Goal: Download file/media

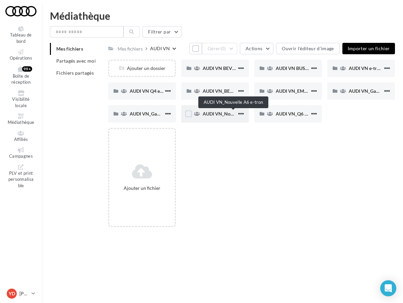
click at [228, 114] on span "AUDI VN_Nouvelle A6 e-tron" at bounding box center [233, 114] width 61 height 6
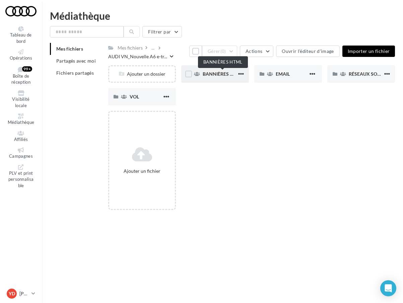
click at [210, 72] on span "BANNIÈRES HTML" at bounding box center [223, 74] width 40 height 6
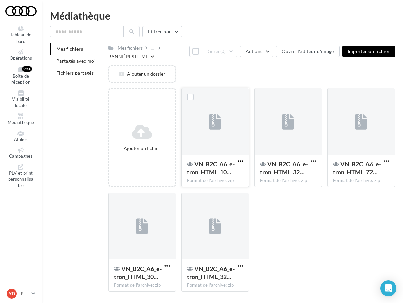
click at [240, 164] on span "button" at bounding box center [240, 161] width 6 height 6
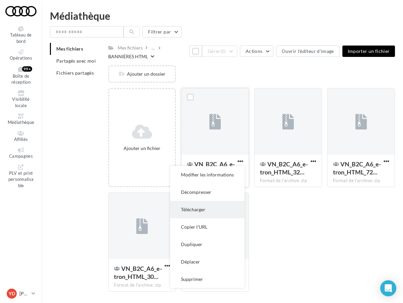
click at [197, 213] on button "Télécharger" at bounding box center [207, 209] width 74 height 17
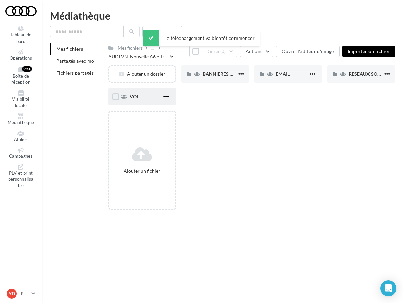
click at [167, 99] on span "button" at bounding box center [166, 97] width 6 height 6
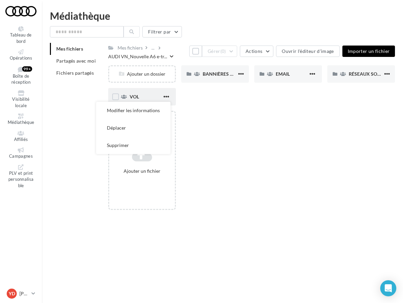
click at [144, 95] on div "VOL" at bounding box center [146, 96] width 32 height 7
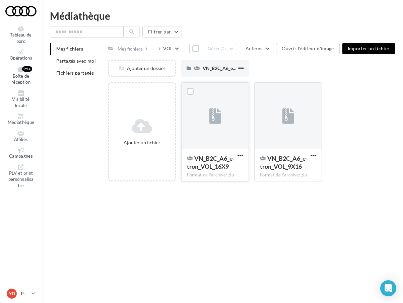
click at [217, 151] on div "VN_B2C_A6_e-tron_VOL_16X9 Format de l'archive: zip" at bounding box center [215, 164] width 67 height 31
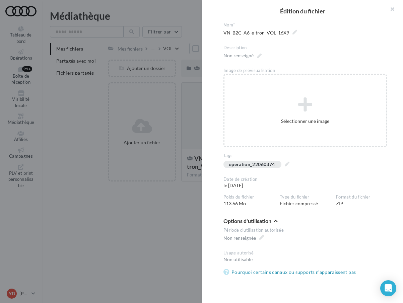
click at [201, 126] on div at bounding box center [201, 151] width 403 height 303
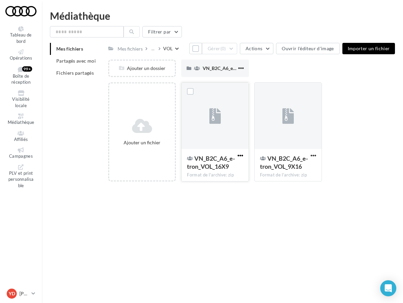
click at [240, 156] on span "button" at bounding box center [240, 156] width 6 height 6
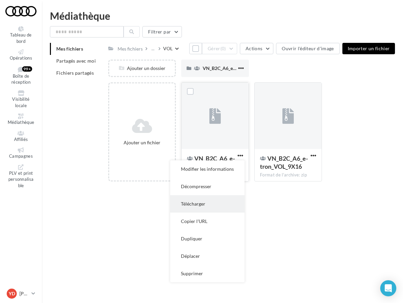
click at [206, 205] on button "Télécharger" at bounding box center [207, 203] width 74 height 17
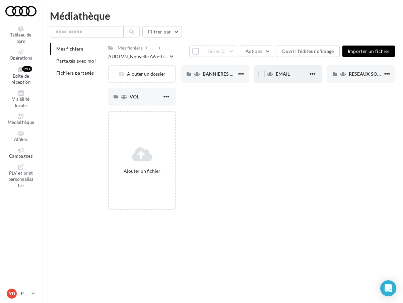
click at [294, 72] on div "EMAIL" at bounding box center [292, 74] width 32 height 7
click at [219, 76] on span "BANNIÈRES HTML" at bounding box center [223, 74] width 40 height 6
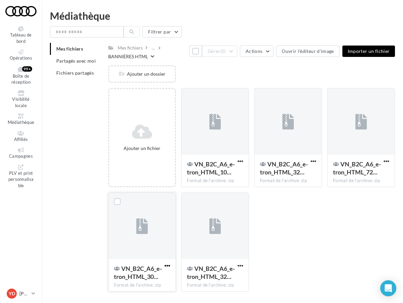
click at [166, 265] on span "button" at bounding box center [167, 266] width 6 height 6
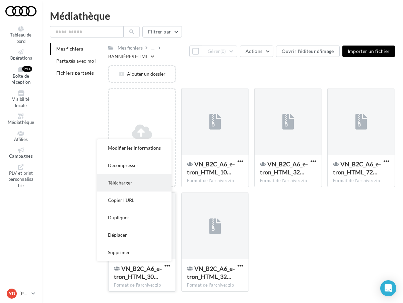
click at [133, 185] on button "Télécharger" at bounding box center [134, 182] width 74 height 17
